Goal: Information Seeking & Learning: Learn about a topic

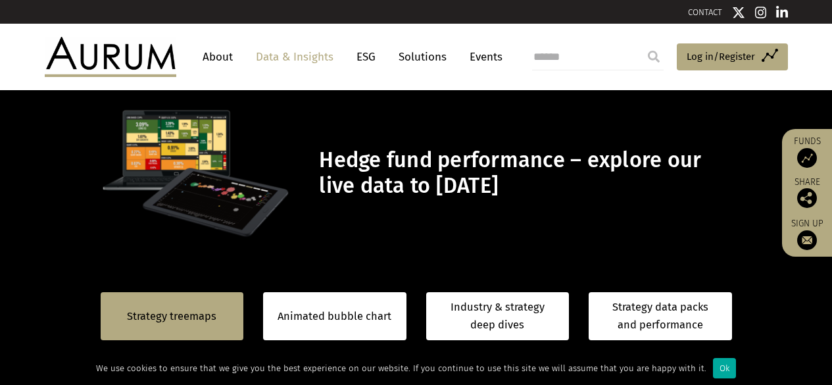
scroll to position [118, 0]
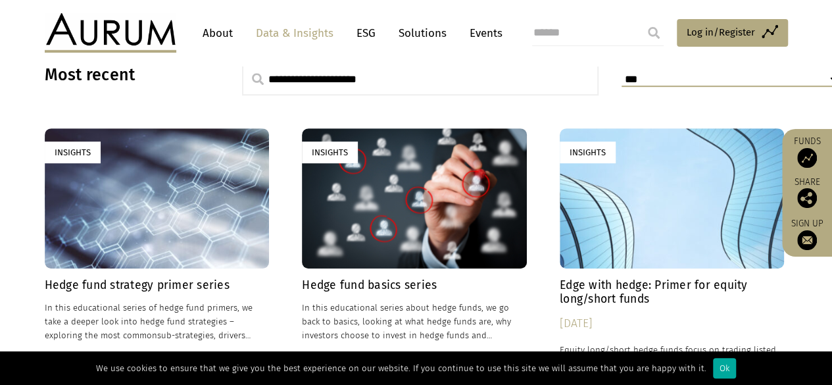
scroll to position [460, 0]
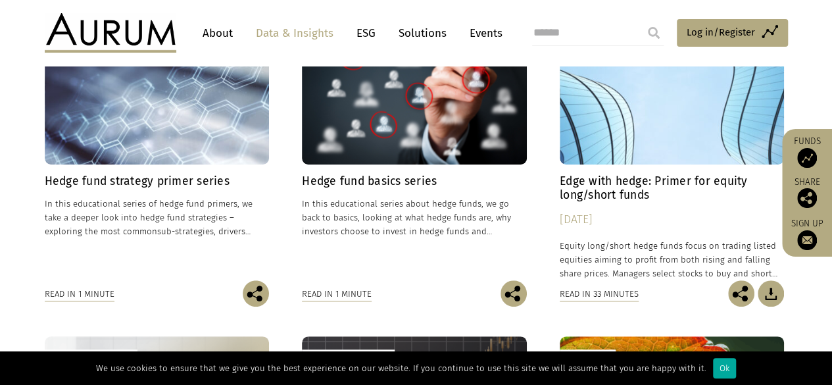
click at [205, 182] on h4 "Hedge fund strategy primer series" at bounding box center [157, 181] width 225 height 14
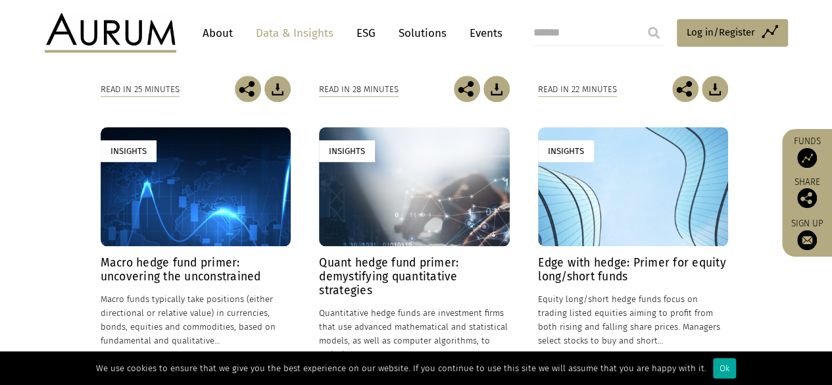
scroll to position [592, 0]
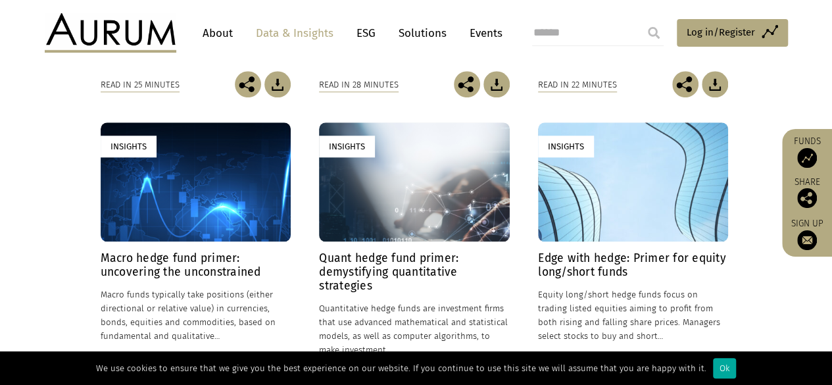
click at [381, 266] on h4 "Quant hedge fund primer: demystifying quantitative strategies" at bounding box center [414, 271] width 190 height 41
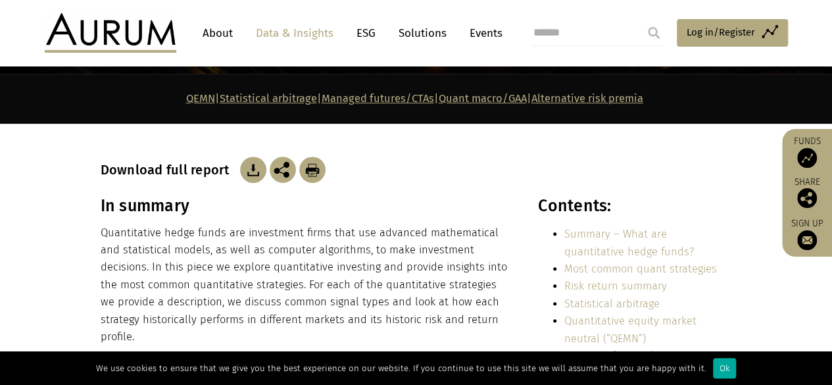
scroll to position [197, 0]
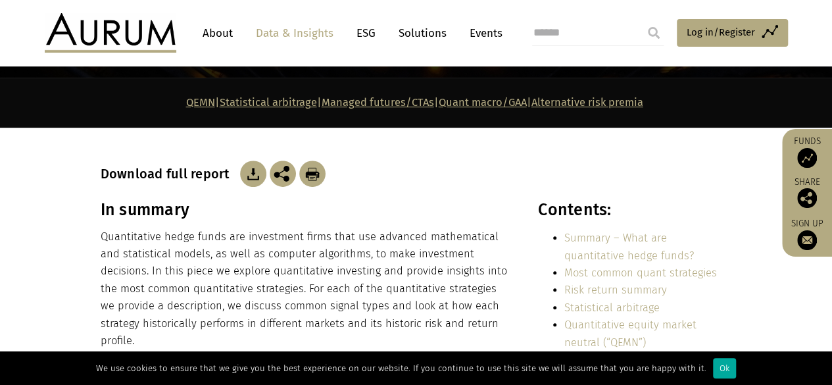
click at [247, 173] on img at bounding box center [253, 173] width 26 height 26
